Goal: Task Accomplishment & Management: Use online tool/utility

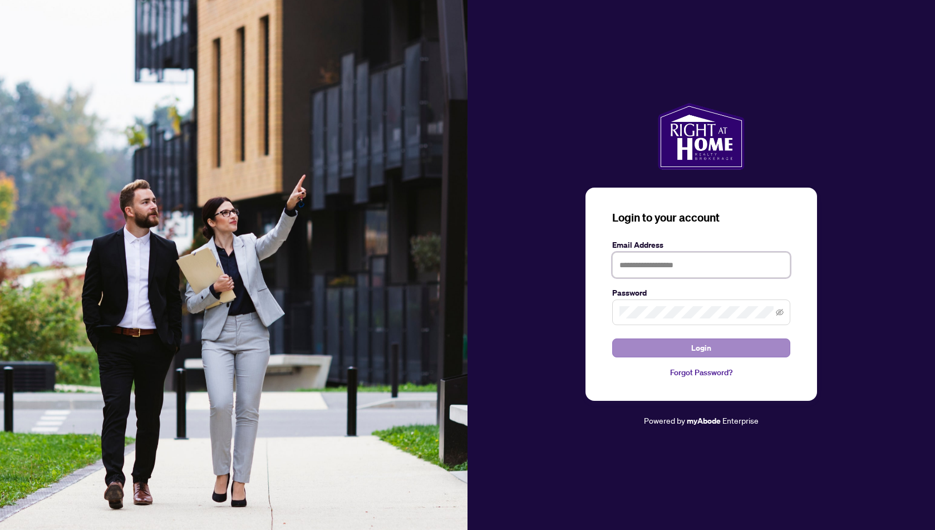
type input "**********"
click at [690, 352] on button "Login" at bounding box center [701, 347] width 178 height 19
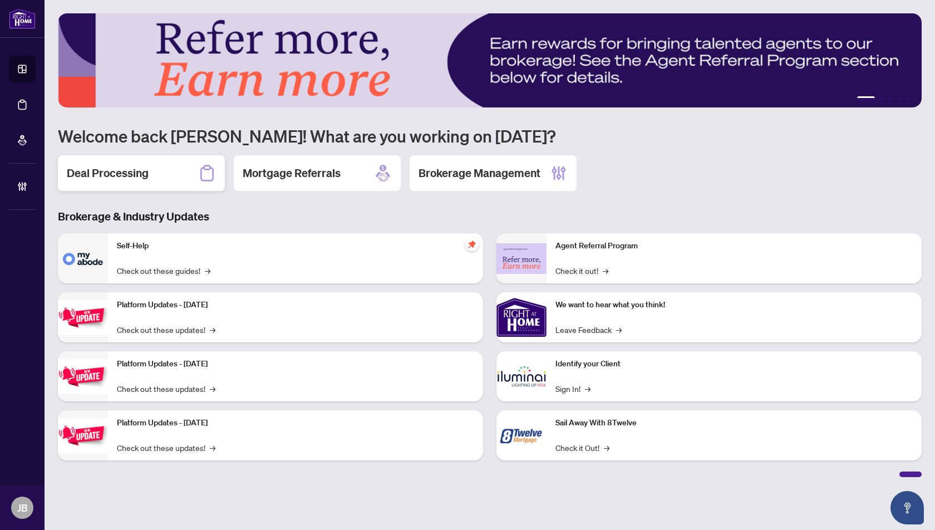
click at [95, 182] on div "Deal Processing" at bounding box center [141, 173] width 167 height 36
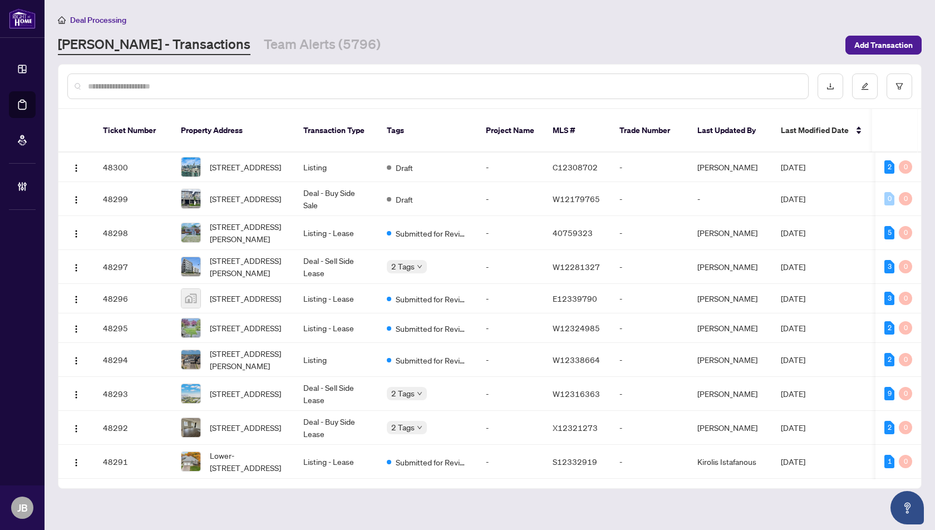
click at [145, 85] on input "text" at bounding box center [443, 86] width 711 height 12
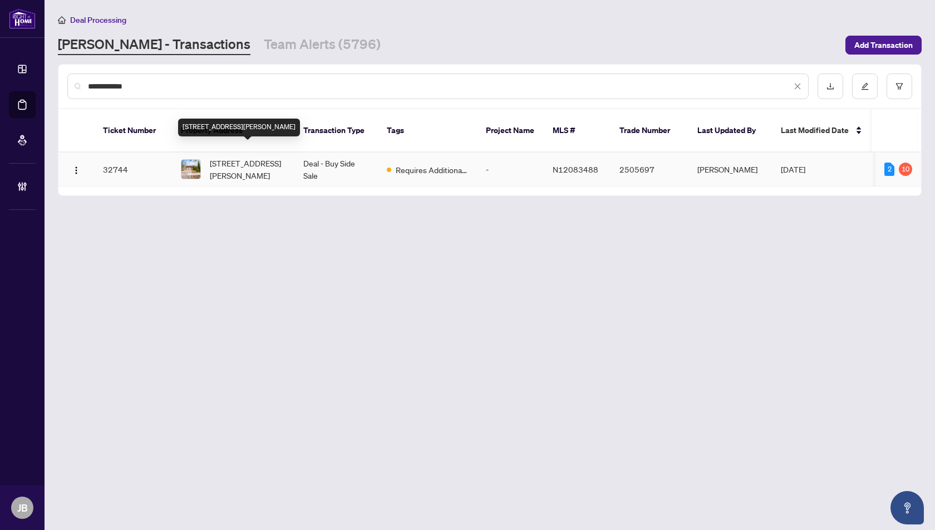
type input "**********"
click at [239, 157] on span "[STREET_ADDRESS][PERSON_NAME]" at bounding box center [248, 169] width 76 height 24
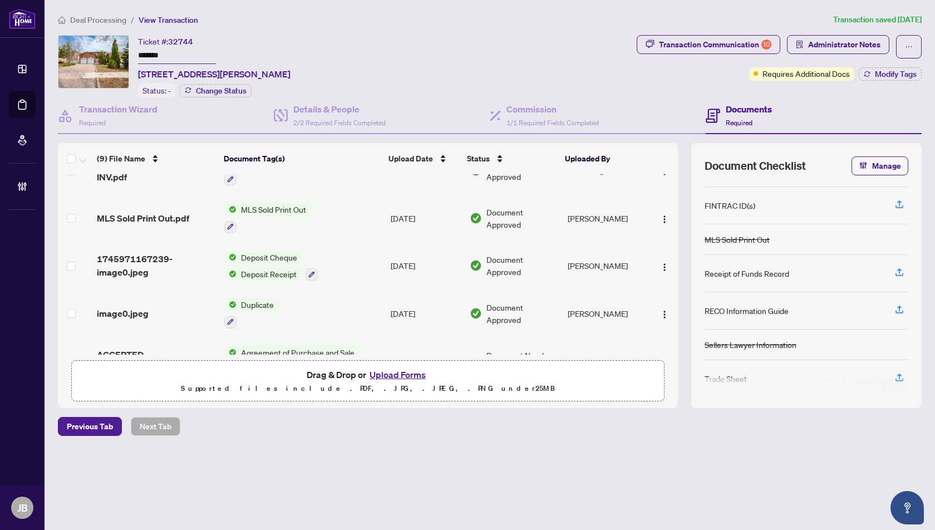
scroll to position [240, 0]
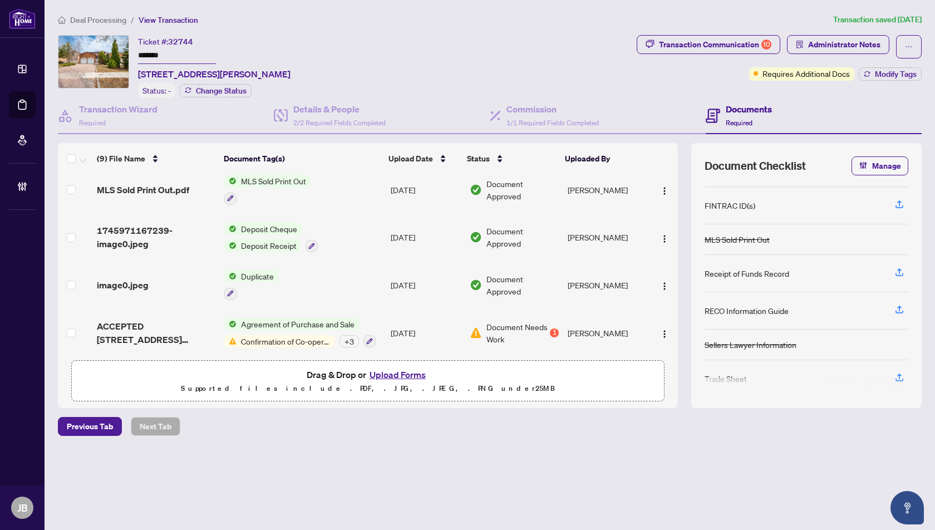
click at [109, 288] on td "image0.jpeg" at bounding box center [155, 285] width 127 height 48
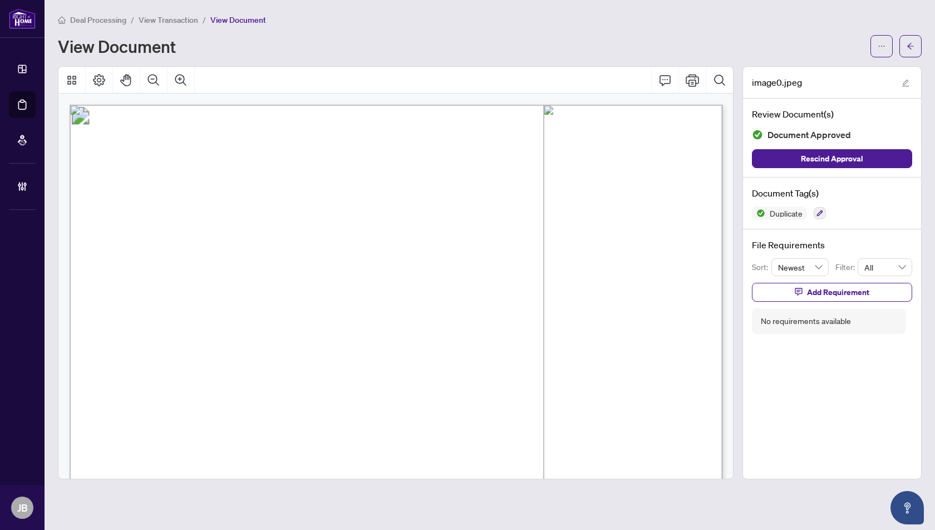
click at [158, 21] on span "View Transaction" at bounding box center [169, 20] width 60 height 10
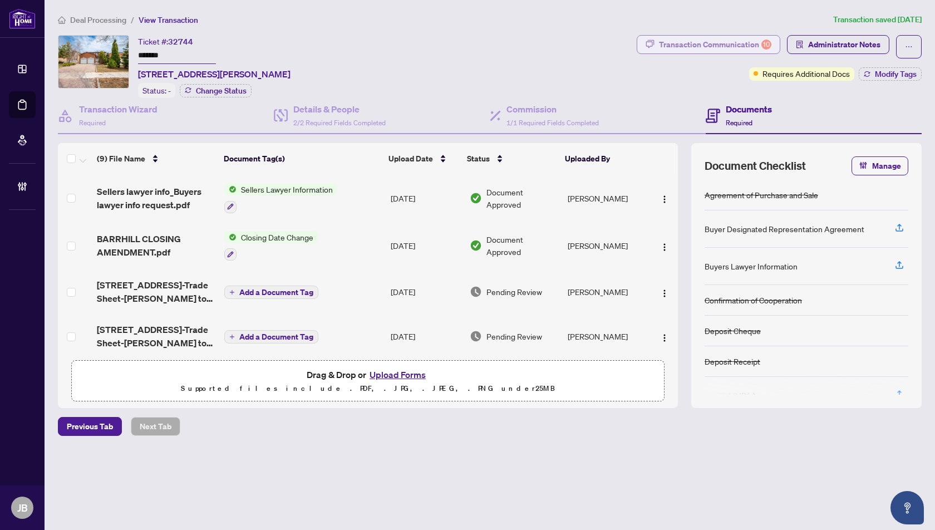
click at [721, 48] on div "Transaction Communication 10" at bounding box center [715, 45] width 112 height 18
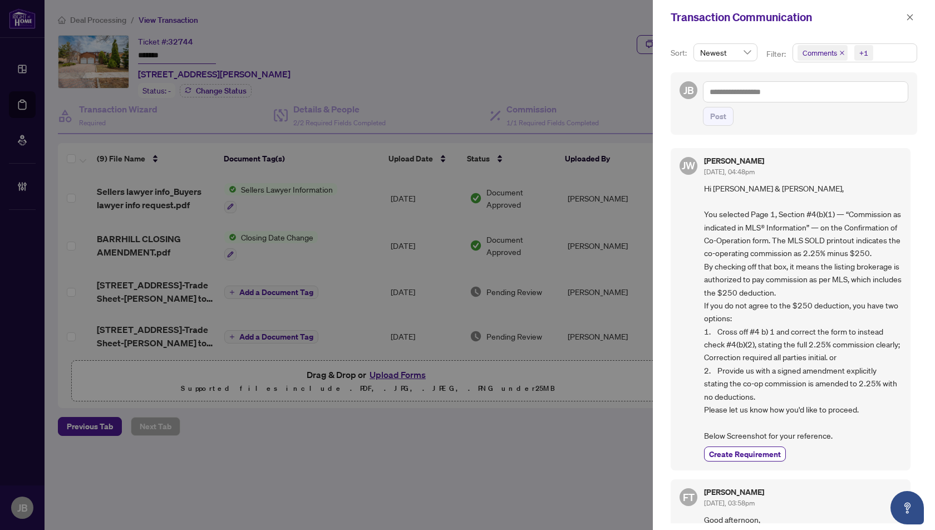
click at [158, 330] on div at bounding box center [467, 265] width 935 height 530
click at [909, 17] on icon "close" at bounding box center [910, 17] width 8 height 8
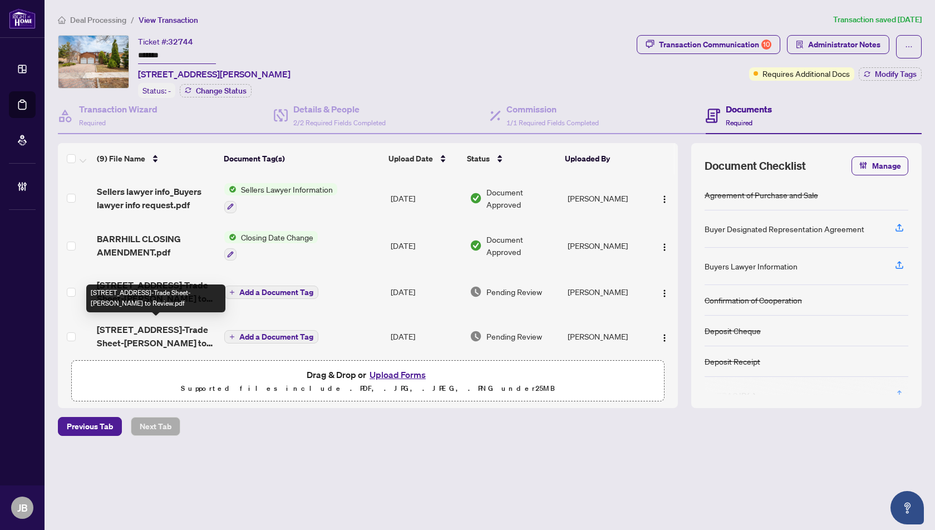
click at [168, 331] on span "[STREET_ADDRESS]-Trade Sheet-[PERSON_NAME] to Review.pdf" at bounding box center [156, 336] width 119 height 27
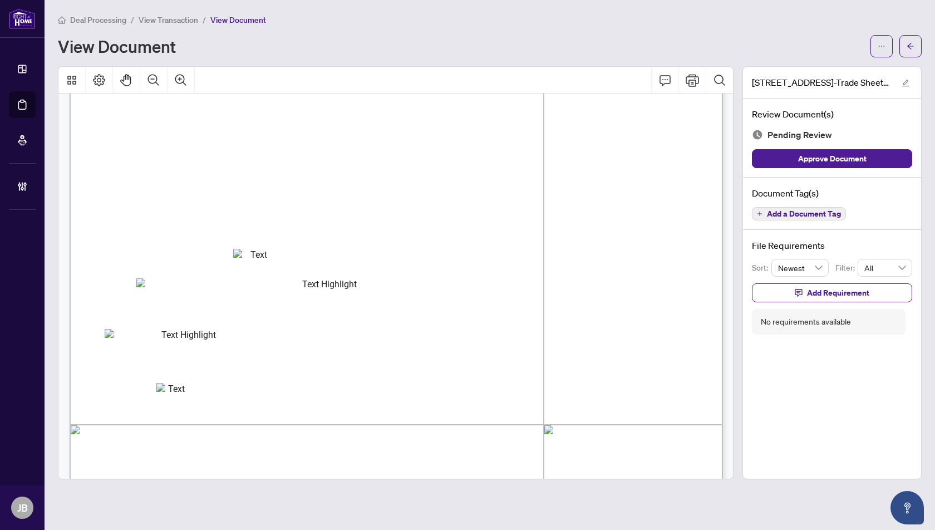
scroll to position [157, 0]
click at [911, 45] on icon "arrow-left" at bounding box center [911, 46] width 8 height 8
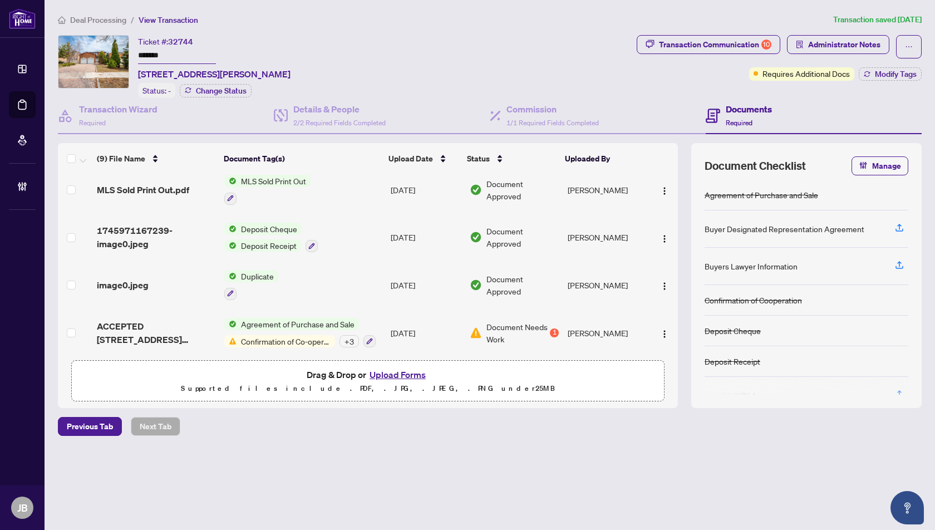
scroll to position [238, 0]
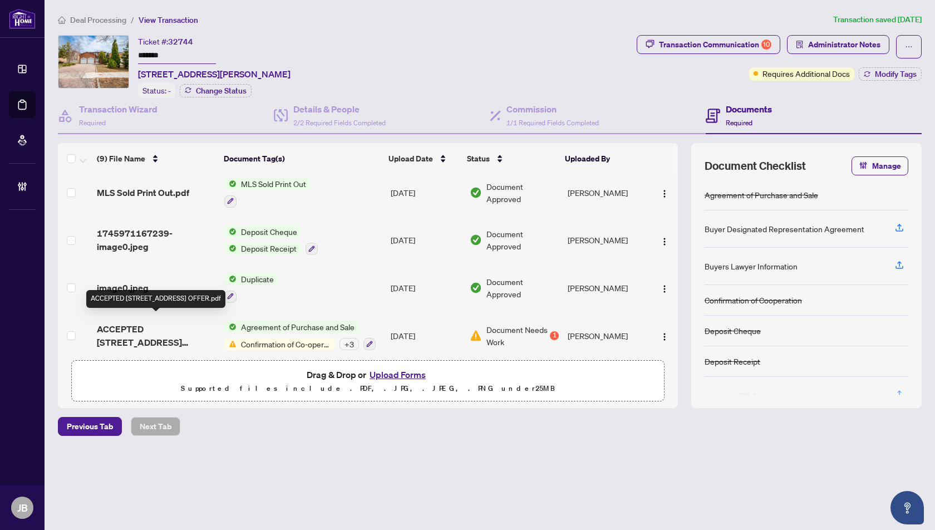
click at [134, 323] on span "ACCEPTED [STREET_ADDRESS] OFFER.pdf" at bounding box center [156, 335] width 119 height 27
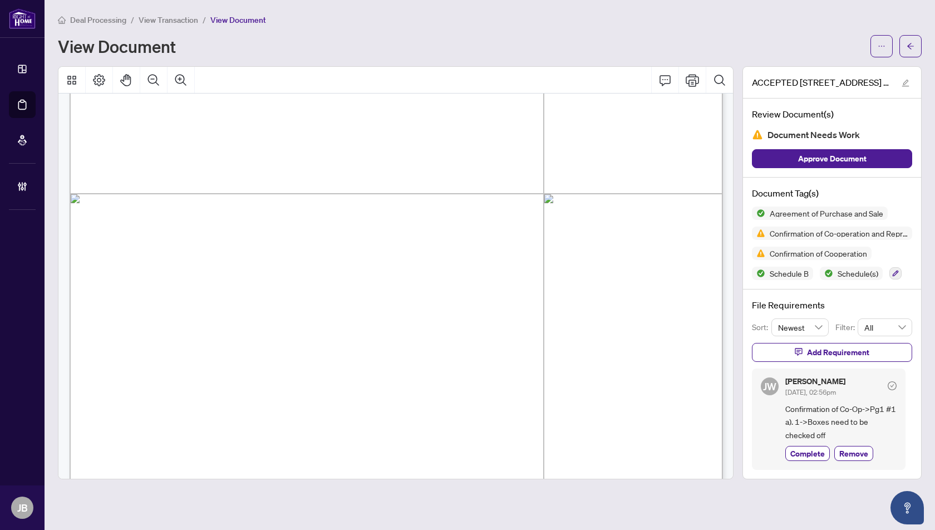
scroll to position [8075, 0]
